Goal: Task Accomplishment & Management: Use online tool/utility

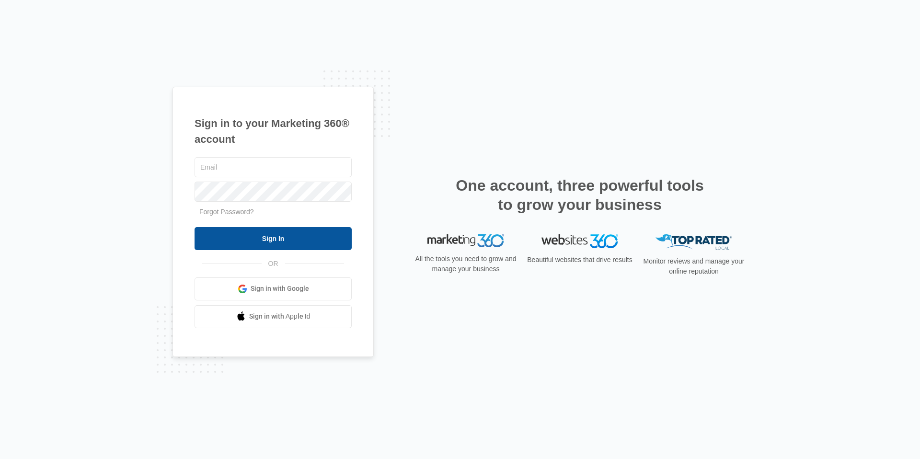
type input "[PERSON_NAME][EMAIL_ADDRESS][PERSON_NAME][DOMAIN_NAME]"
click at [284, 238] on input "Sign In" at bounding box center [272, 238] width 157 height 23
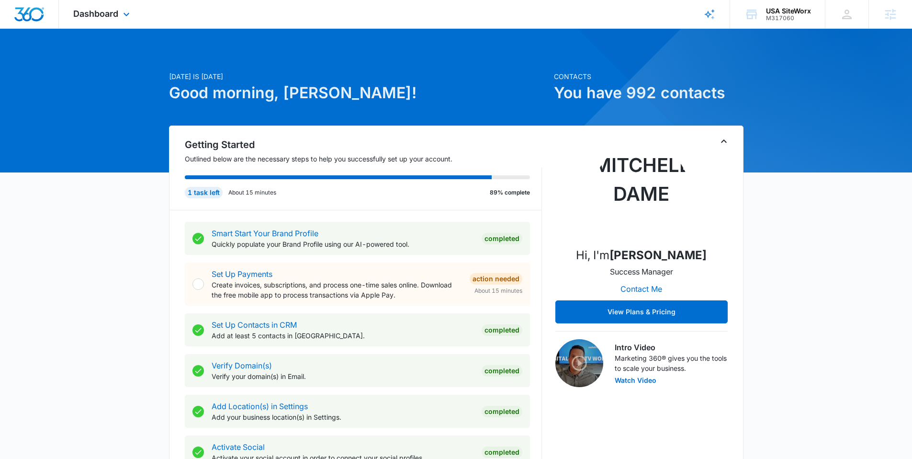
click at [105, 22] on div "Dashboard Apps Reputation Forms CRM Email Social POS Content Ads Intelligence F…" at bounding box center [103, 14] width 88 height 28
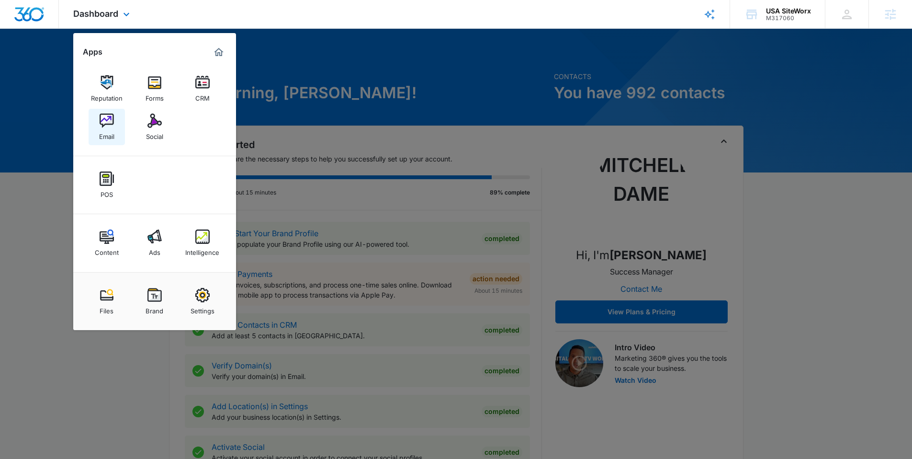
click at [106, 131] on div "Email" at bounding box center [106, 134] width 15 height 12
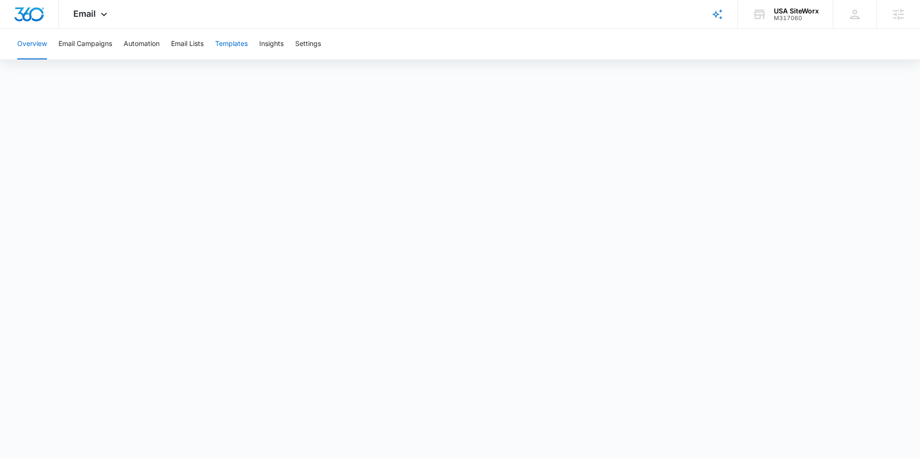
click at [246, 48] on button "Templates" at bounding box center [231, 44] width 33 height 31
click at [76, 47] on button "Email Campaigns" at bounding box center [85, 44] width 54 height 31
click at [71, 21] on div "Email Apps Reputation Forms CRM Email Social POS Content Ads Intelligence Files…" at bounding box center [91, 14] width 65 height 28
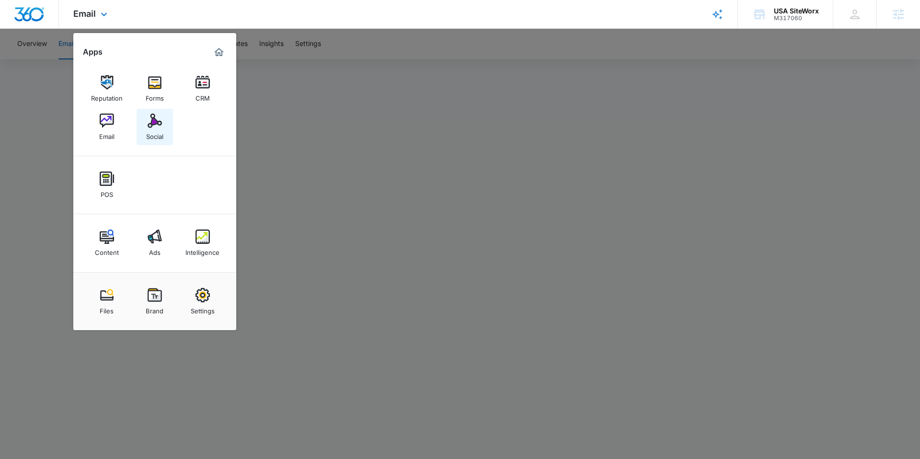
click at [162, 128] on div "Social" at bounding box center [154, 134] width 17 height 12
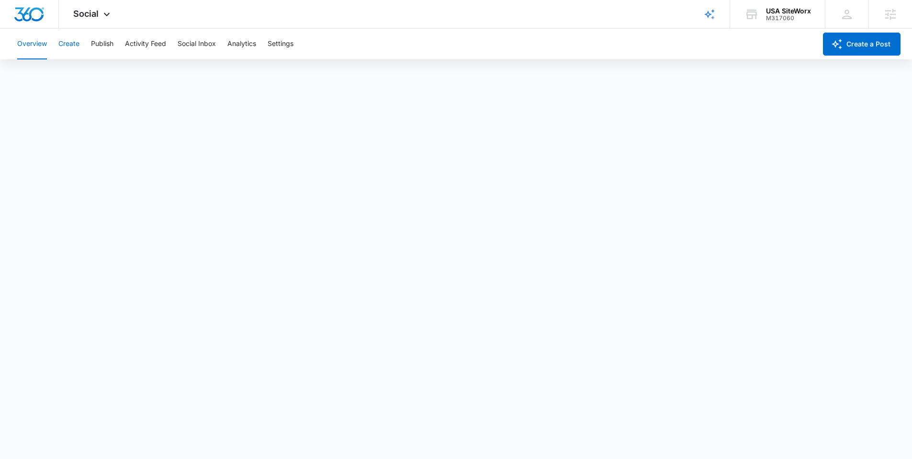
click at [70, 48] on button "Create" at bounding box center [68, 44] width 21 height 31
